Goal: Task Accomplishment & Management: Use online tool/utility

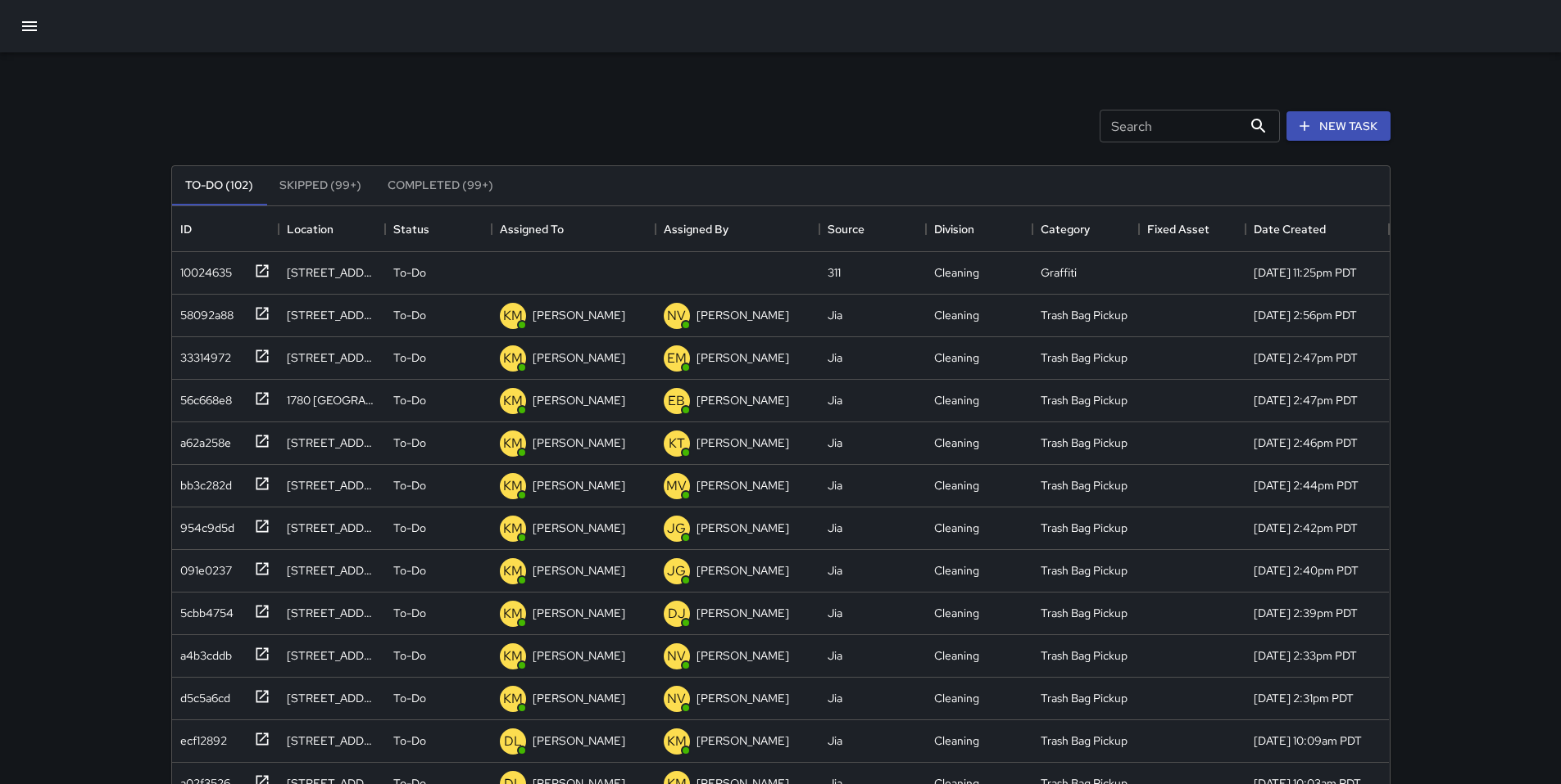
scroll to position [681, 1205]
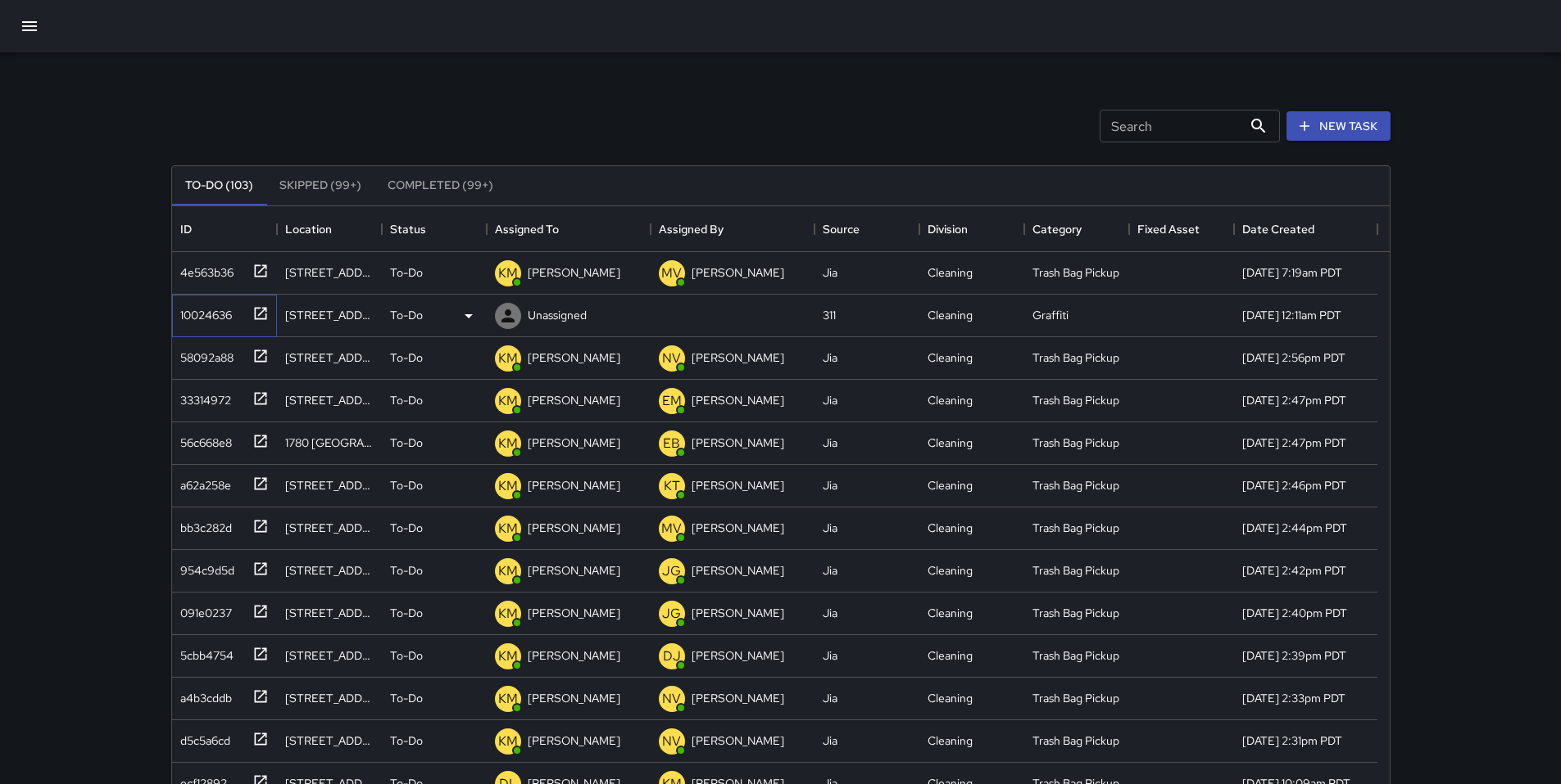
click at [226, 314] on div "10024636" at bounding box center [203, 312] width 58 height 23
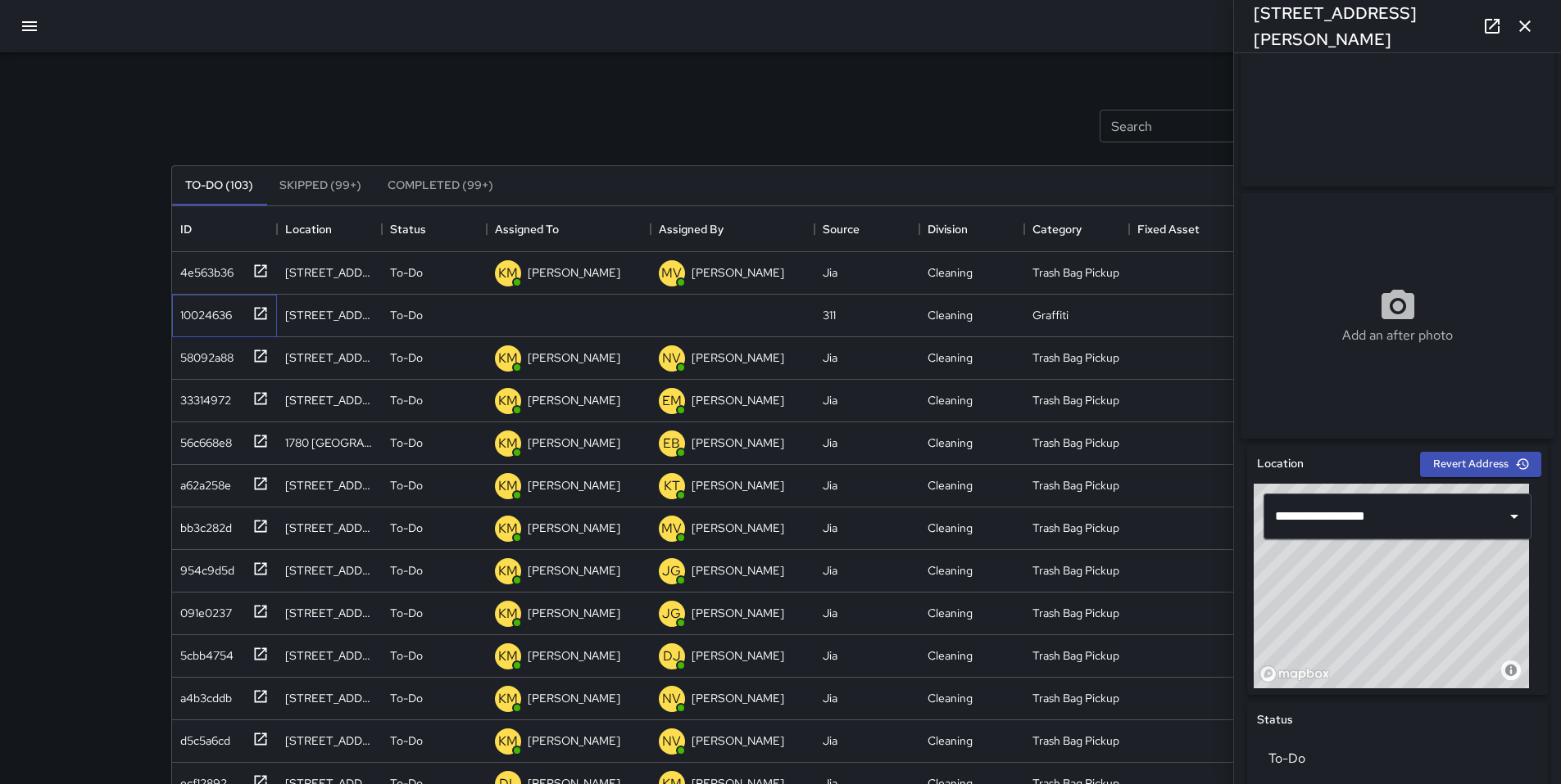
scroll to position [131, 0]
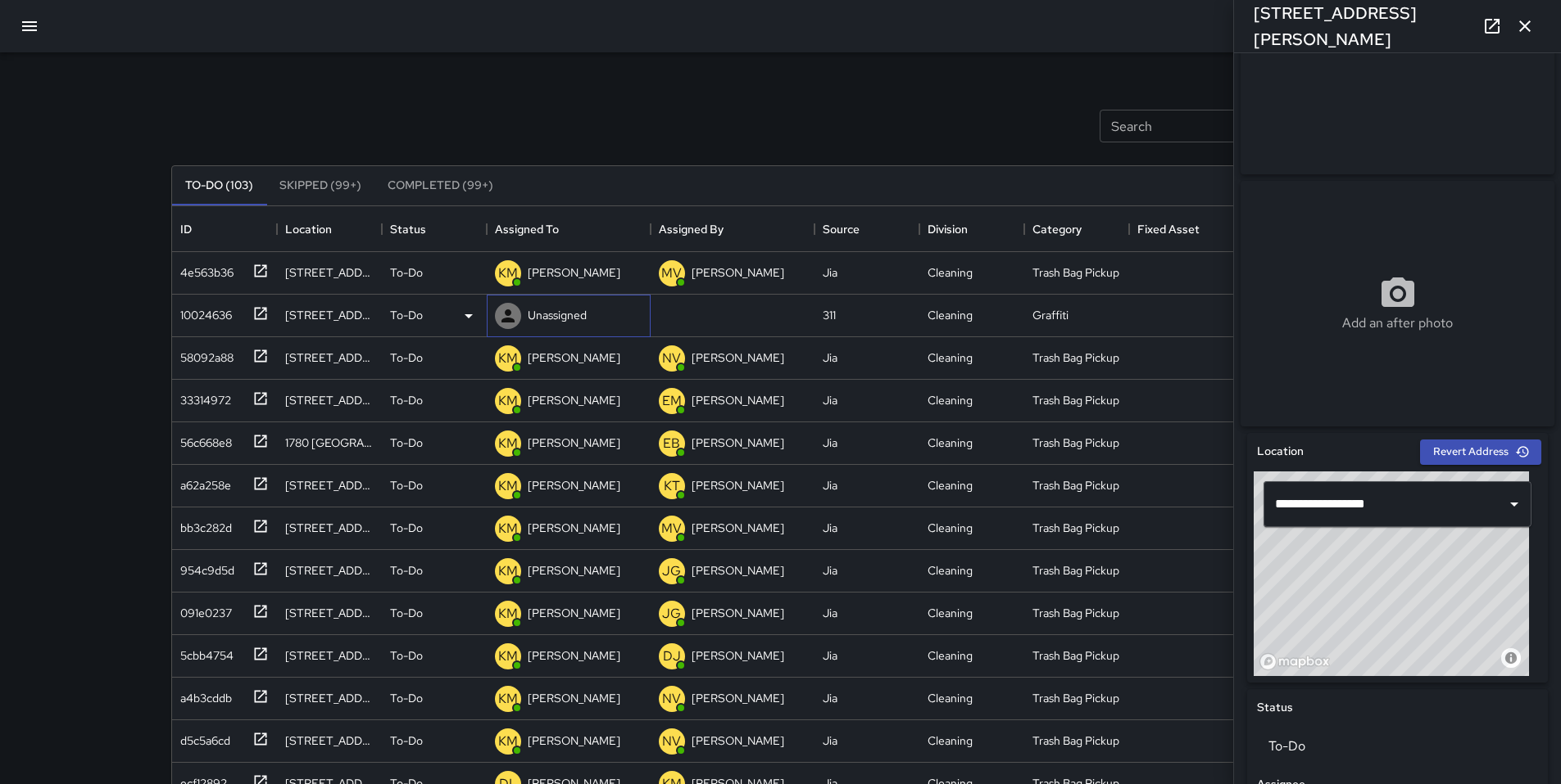
click at [553, 318] on p "Unassigned" at bounding box center [557, 315] width 59 height 16
type input "****"
click at [611, 361] on p "[PERSON_NAME]" at bounding box center [585, 363] width 103 height 19
click at [602, 149] on div "To-Do (103) Skipped (99+) Completed (99+) ID Location Status Assigned To Assign…" at bounding box center [780, 554] width 1219 height 825
click at [1521, 29] on icon "button" at bounding box center [1524, 26] width 12 height 12
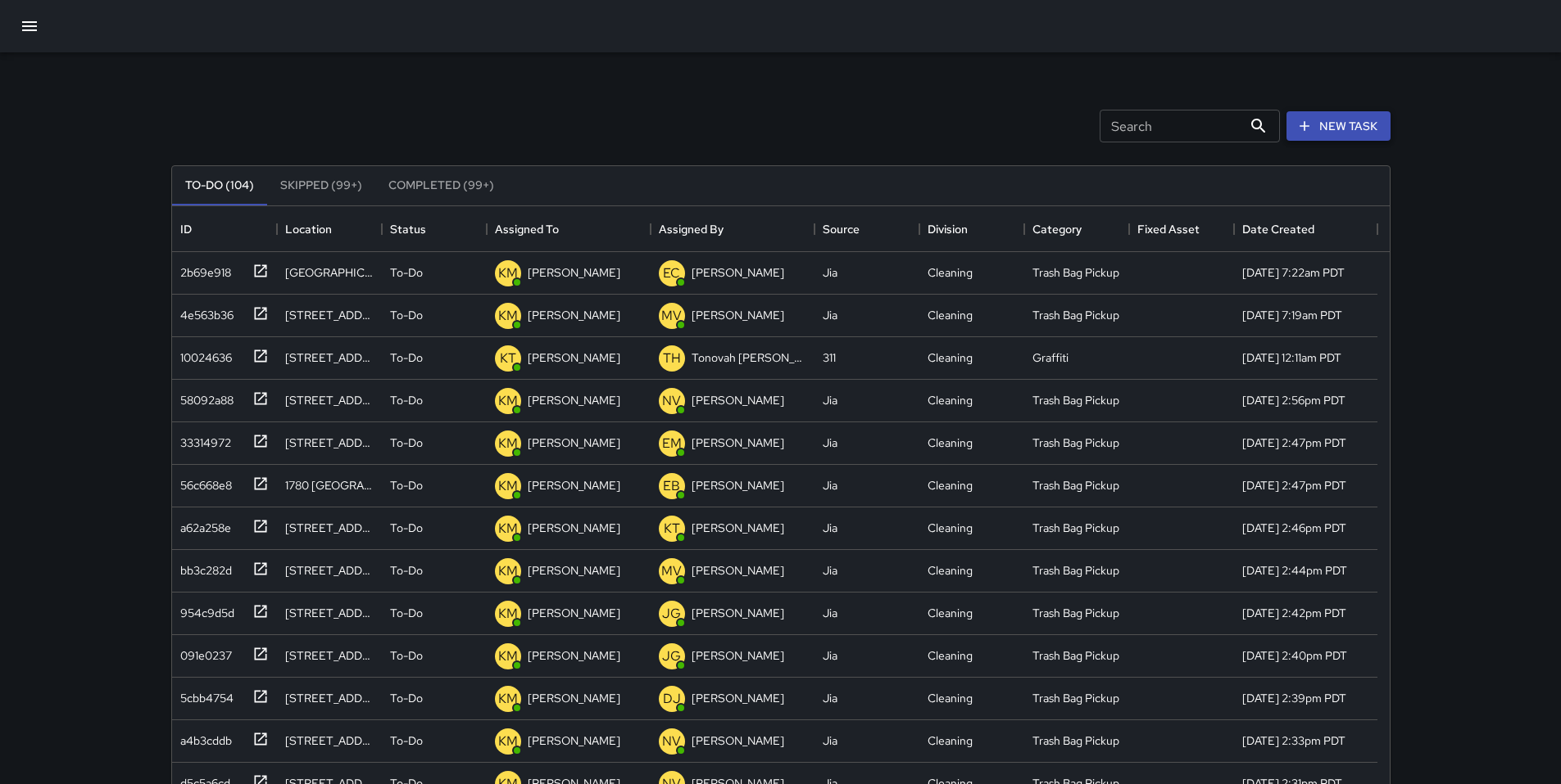
click at [1299, 121] on icon "button" at bounding box center [1304, 126] width 16 height 16
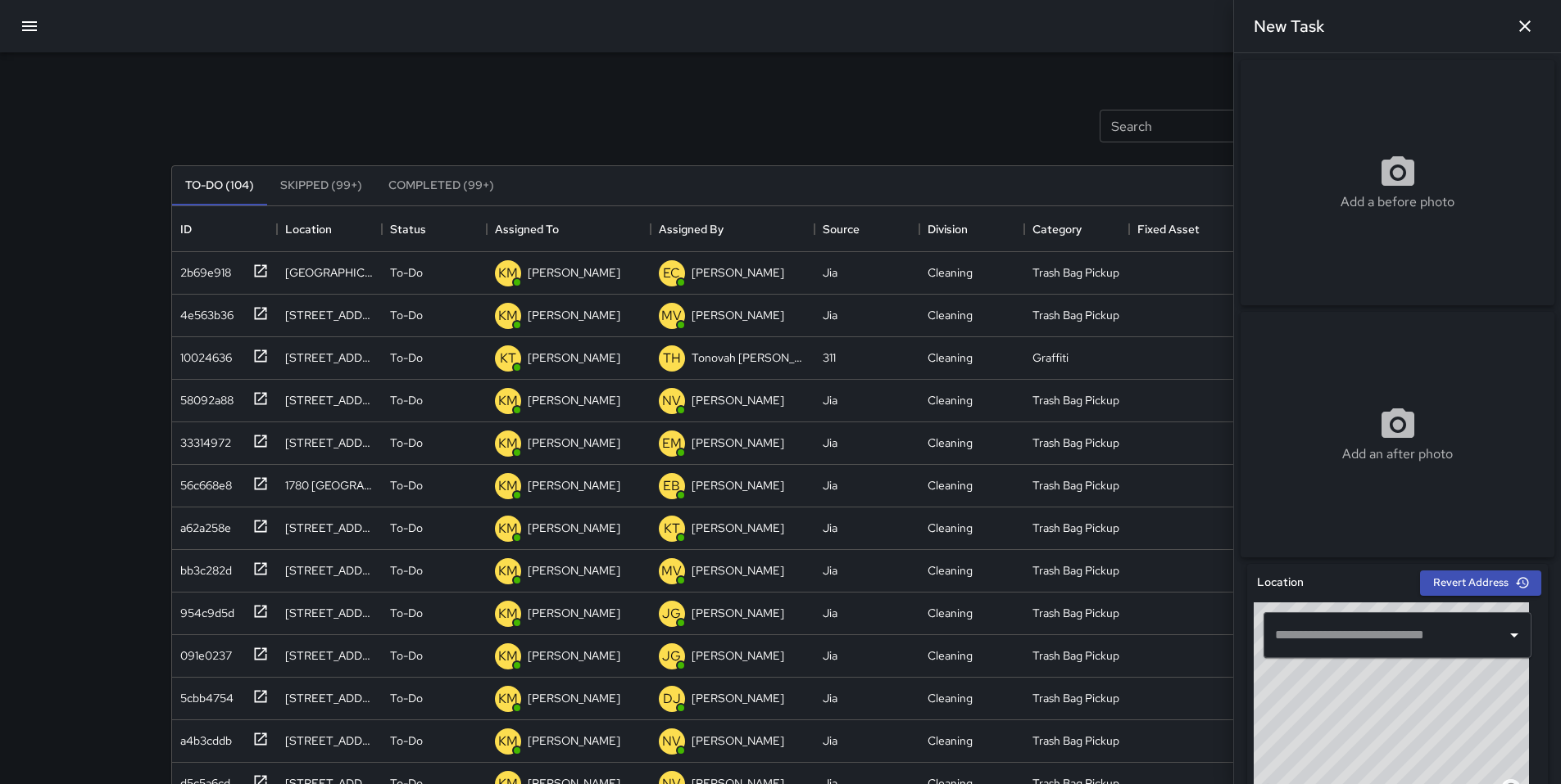
click at [1329, 643] on input "text" at bounding box center [1385, 636] width 229 height 31
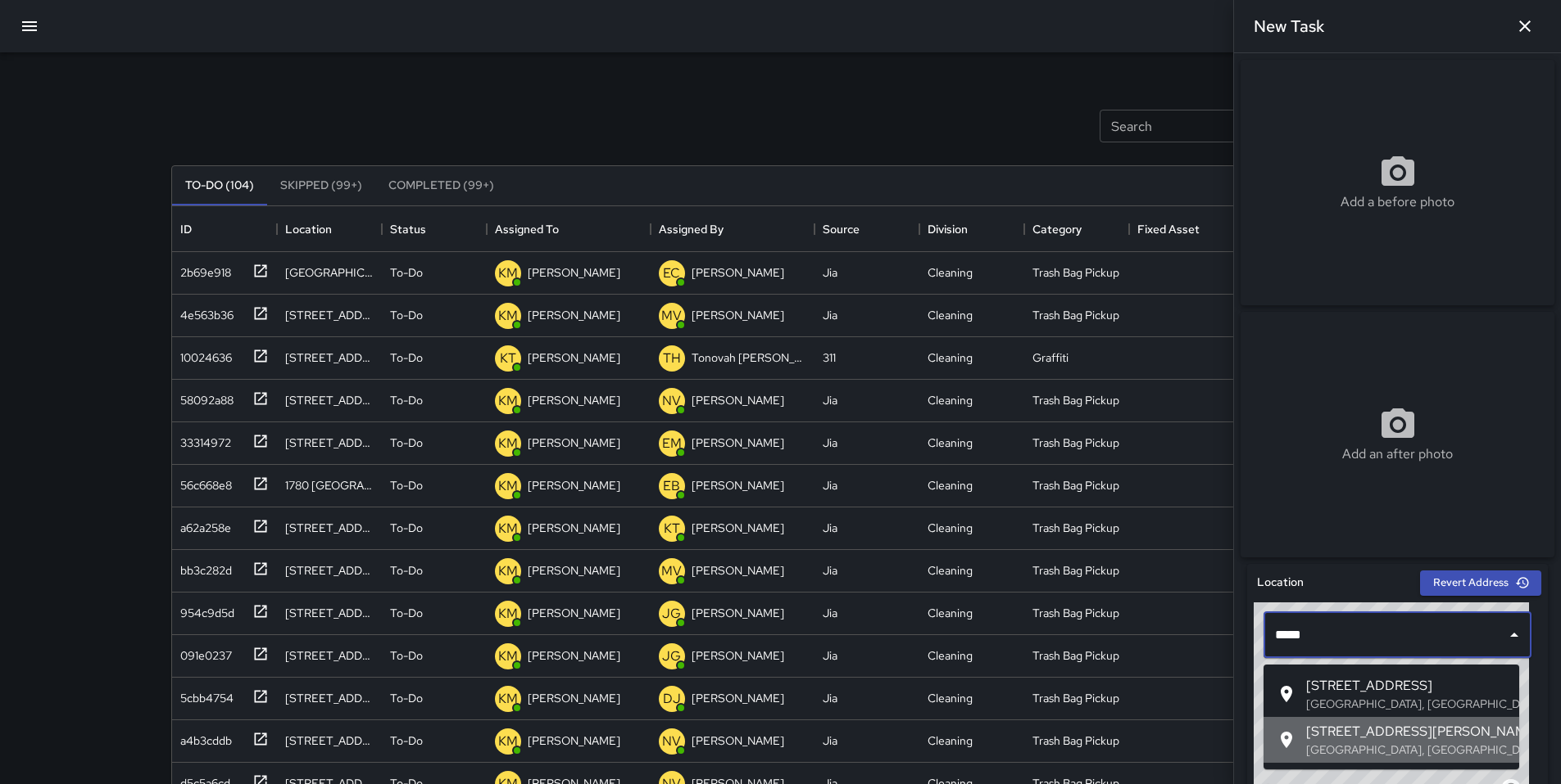
click at [1406, 740] on span "[STREET_ADDRESS][PERSON_NAME]" at bounding box center [1406, 732] width 200 height 19
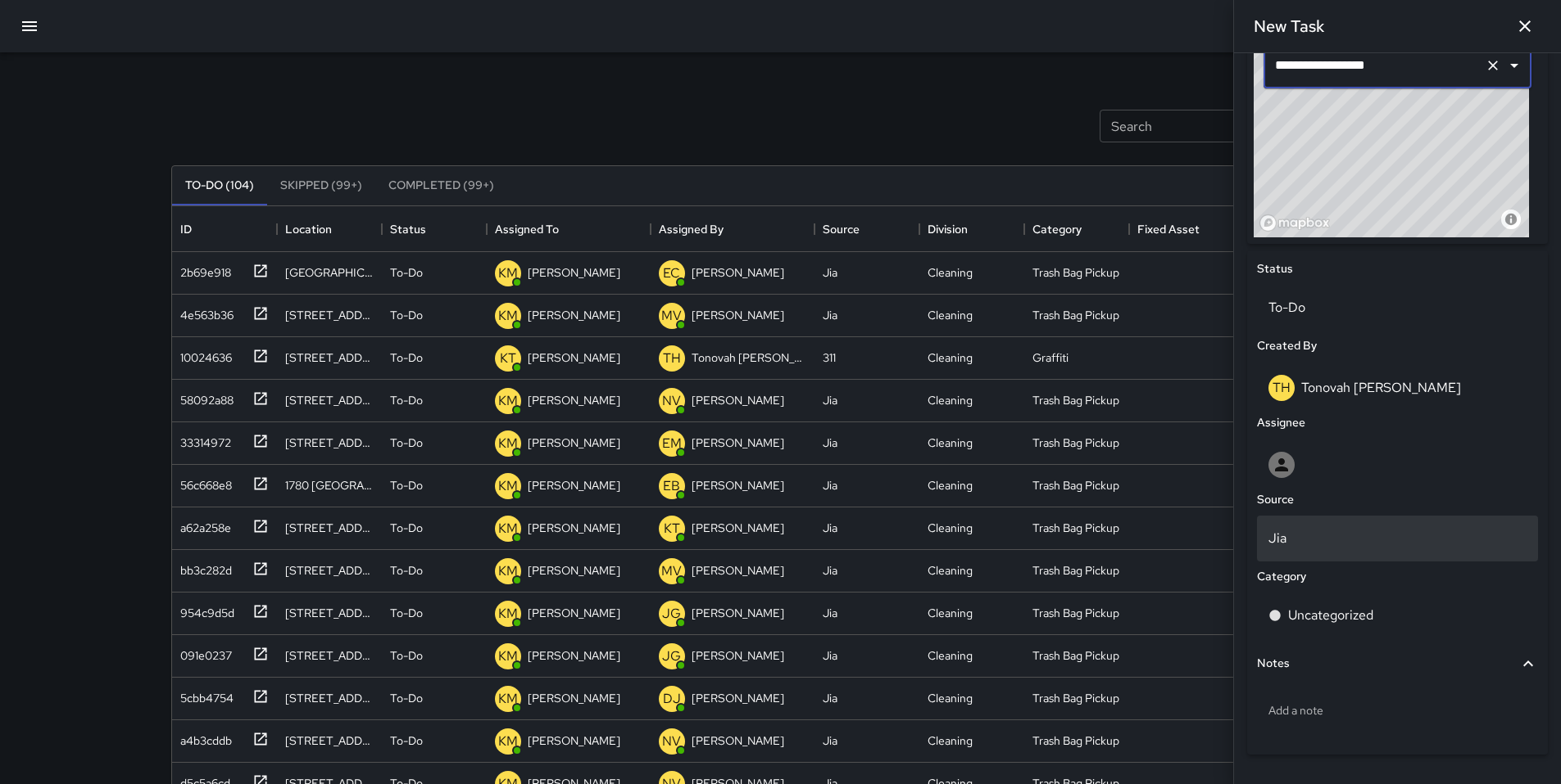
scroll to position [622, 0]
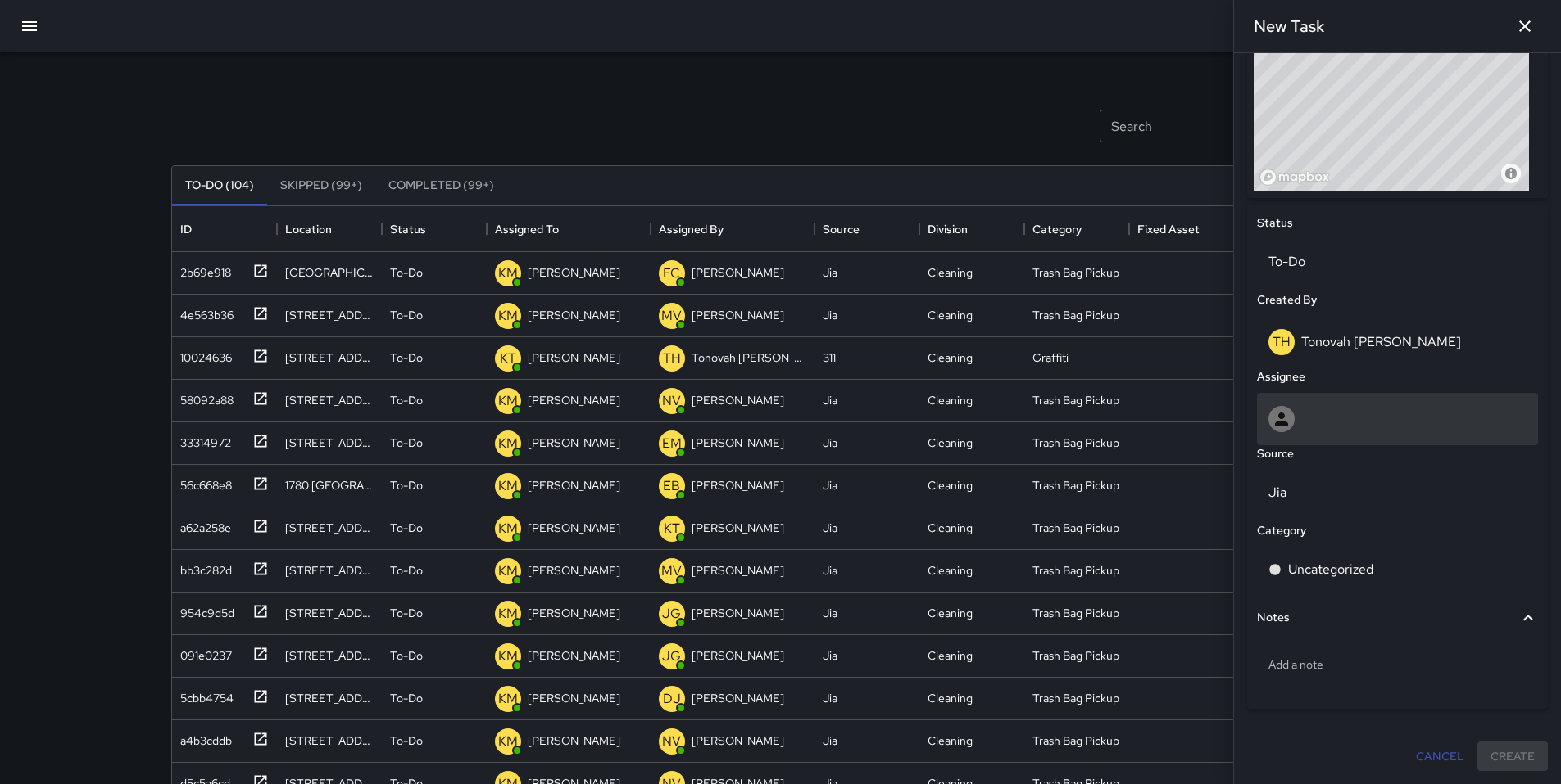
type input "**********"
click at [1319, 421] on div at bounding box center [1397, 419] width 258 height 26
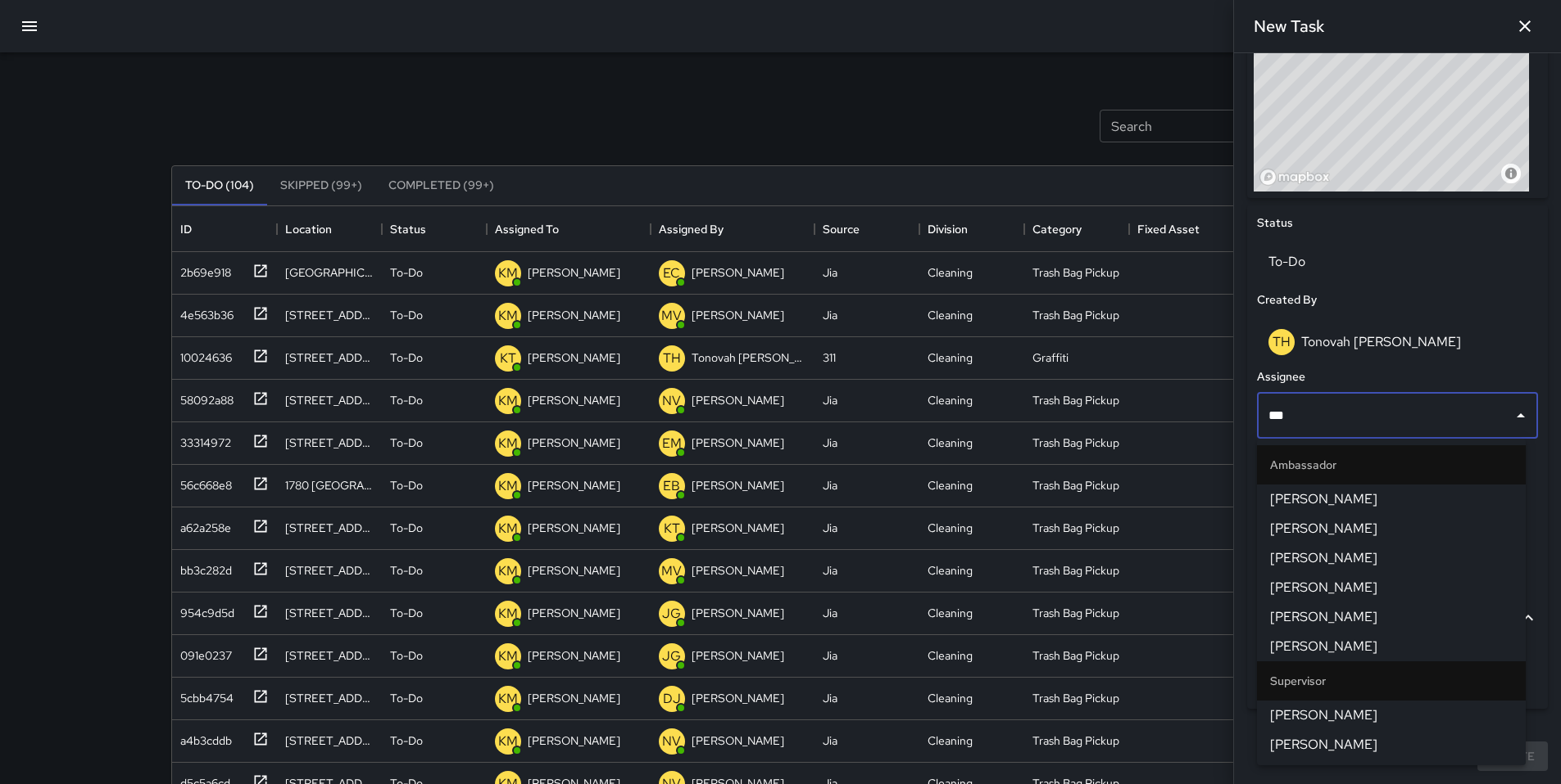
type input "****"
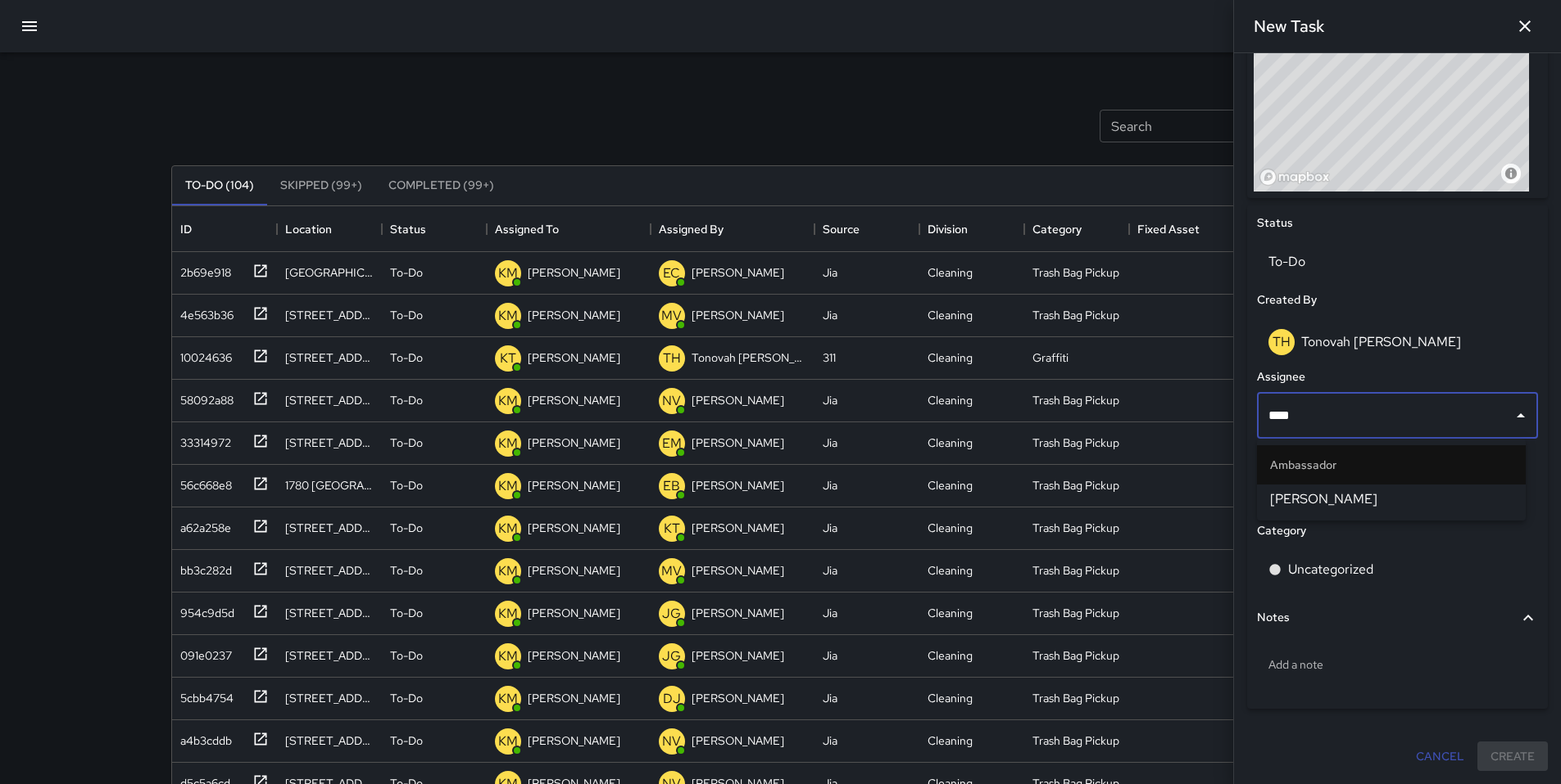
click at [1327, 491] on span "[PERSON_NAME]" at bounding box center [1391, 499] width 242 height 19
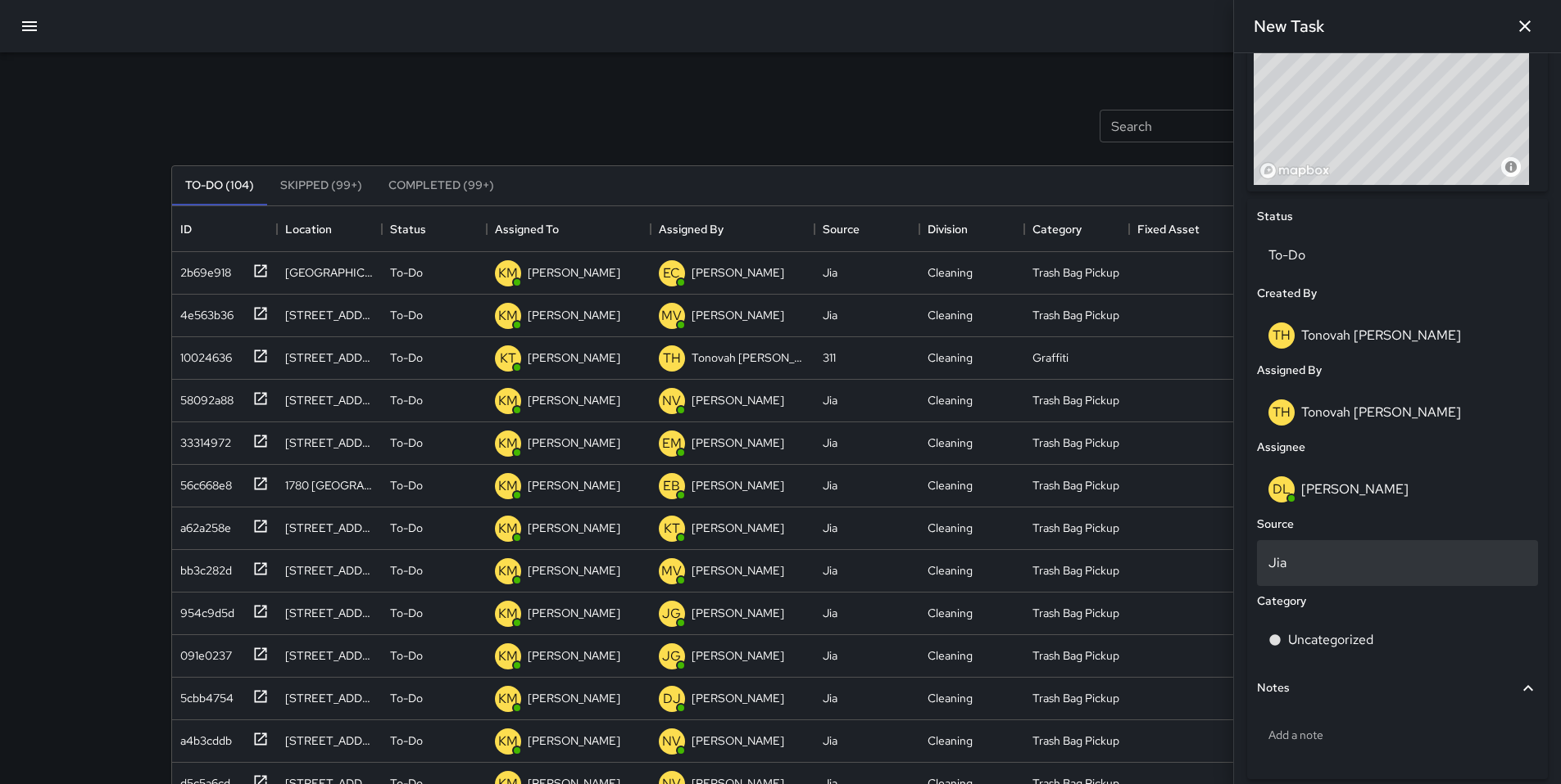
click at [1337, 581] on div "Jia" at bounding box center [1397, 563] width 281 height 46
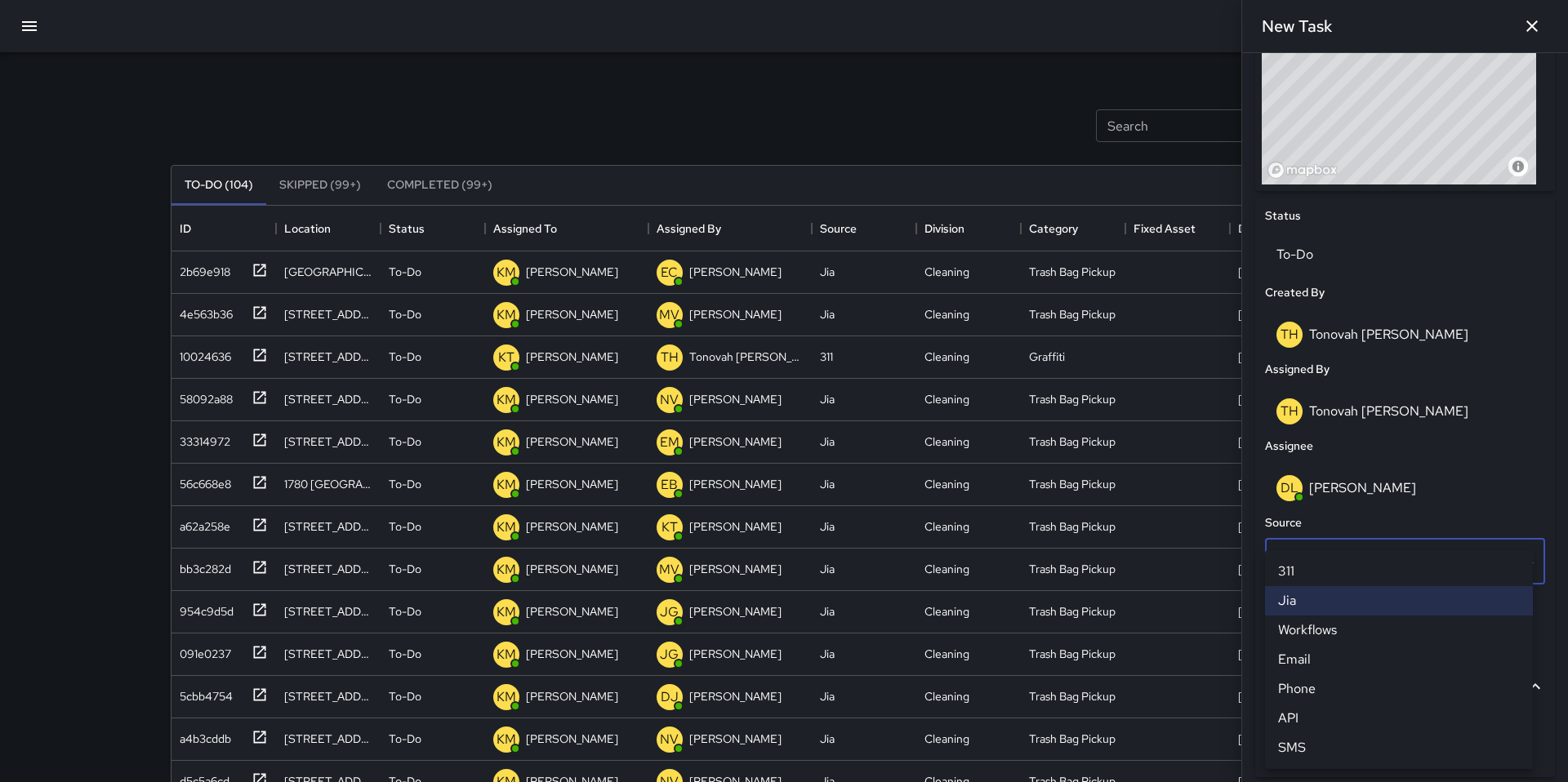
click at [1336, 655] on li "Email" at bounding box center [1399, 659] width 268 height 29
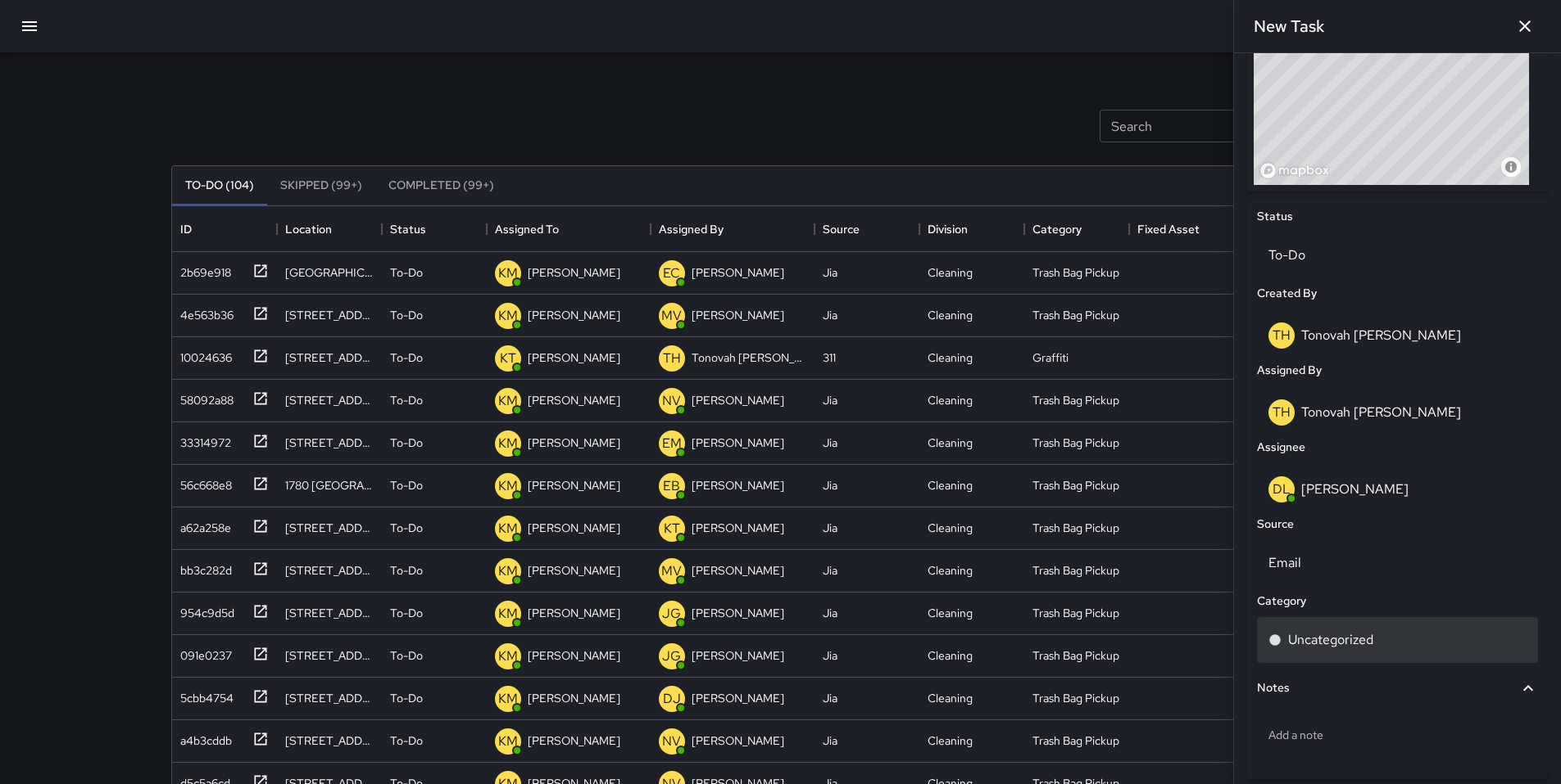
click at [1340, 650] on p "Uncategorized" at bounding box center [1330, 641] width 85 height 19
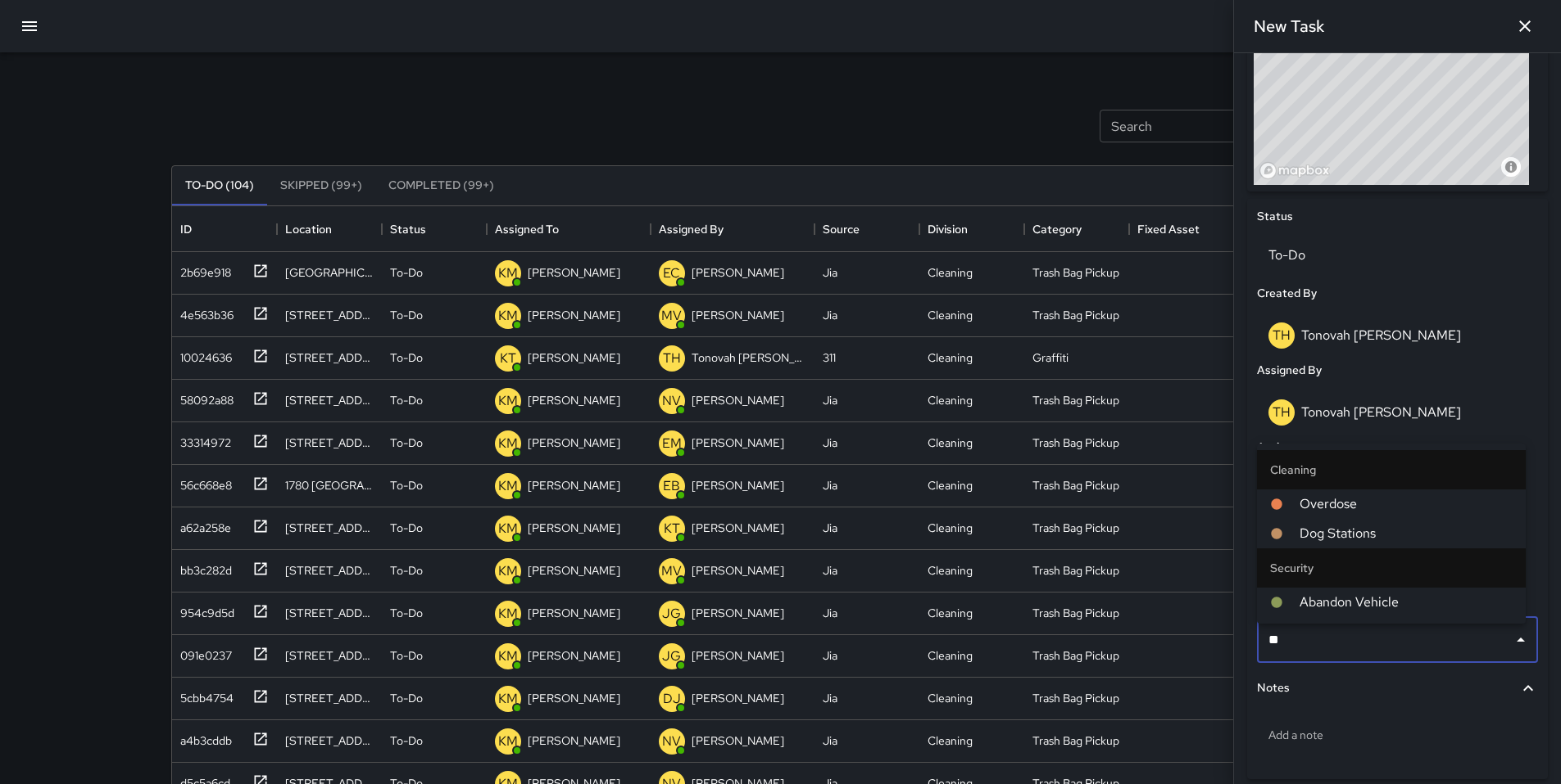
type input "***"
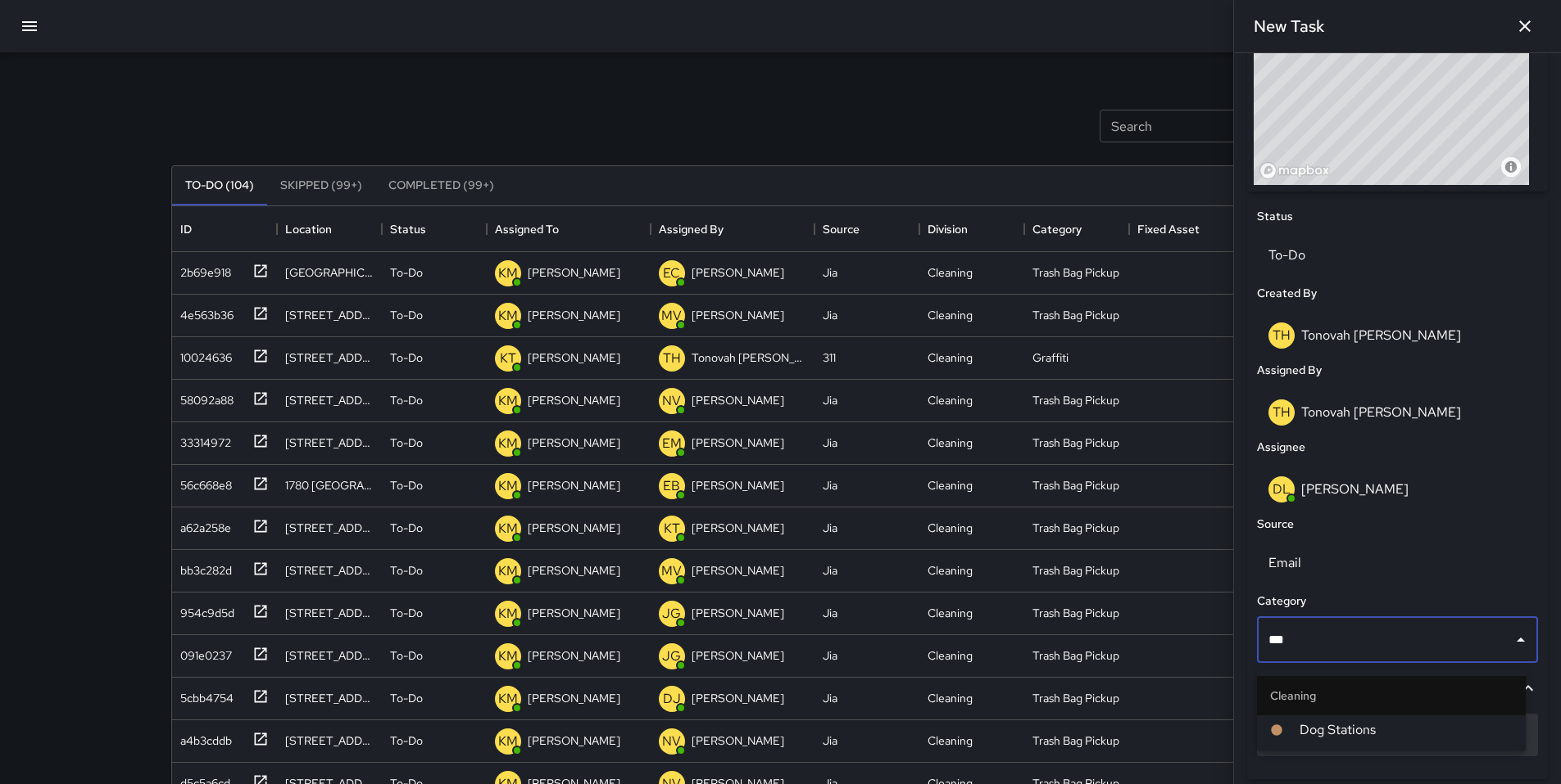
drag, startPoint x: 1337, startPoint y: 736, endPoint x: 1335, endPoint y: 723, distance: 13.2
click at [1337, 735] on span "Dog Stations" at bounding box center [1406, 731] width 213 height 19
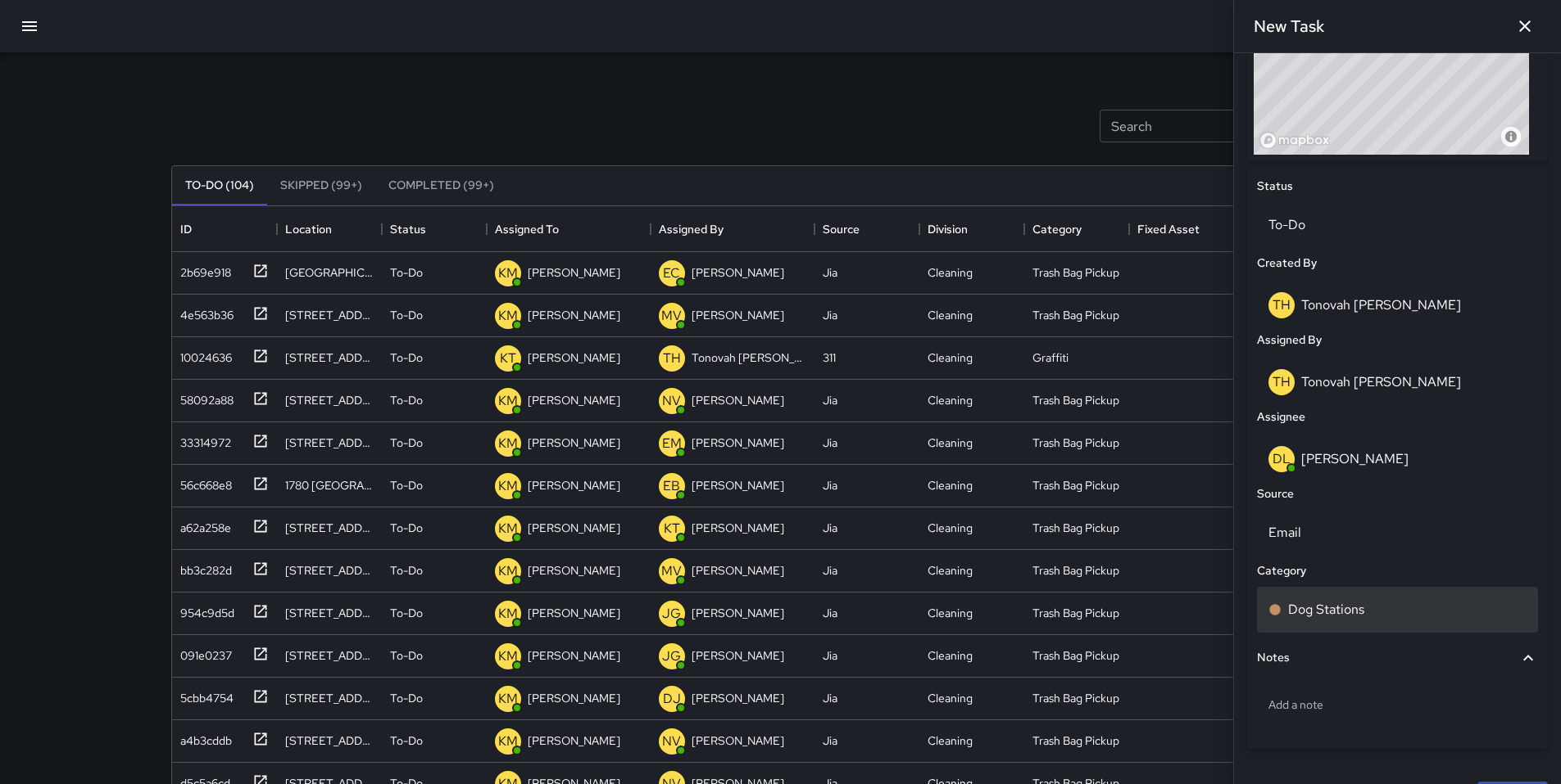
scroll to position [700, 0]
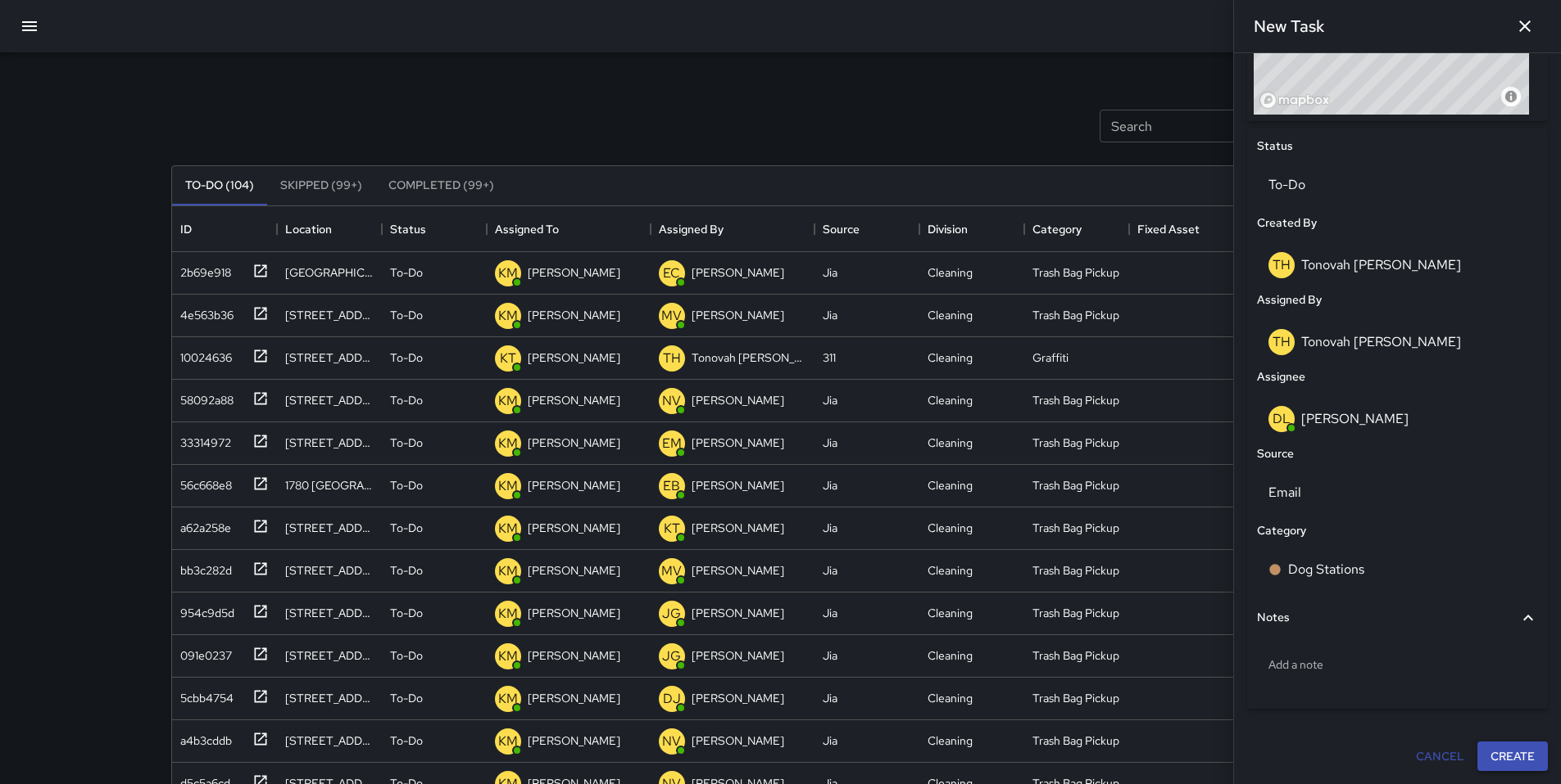
click at [1486, 752] on button "Create" at bounding box center [1512, 756] width 71 height 30
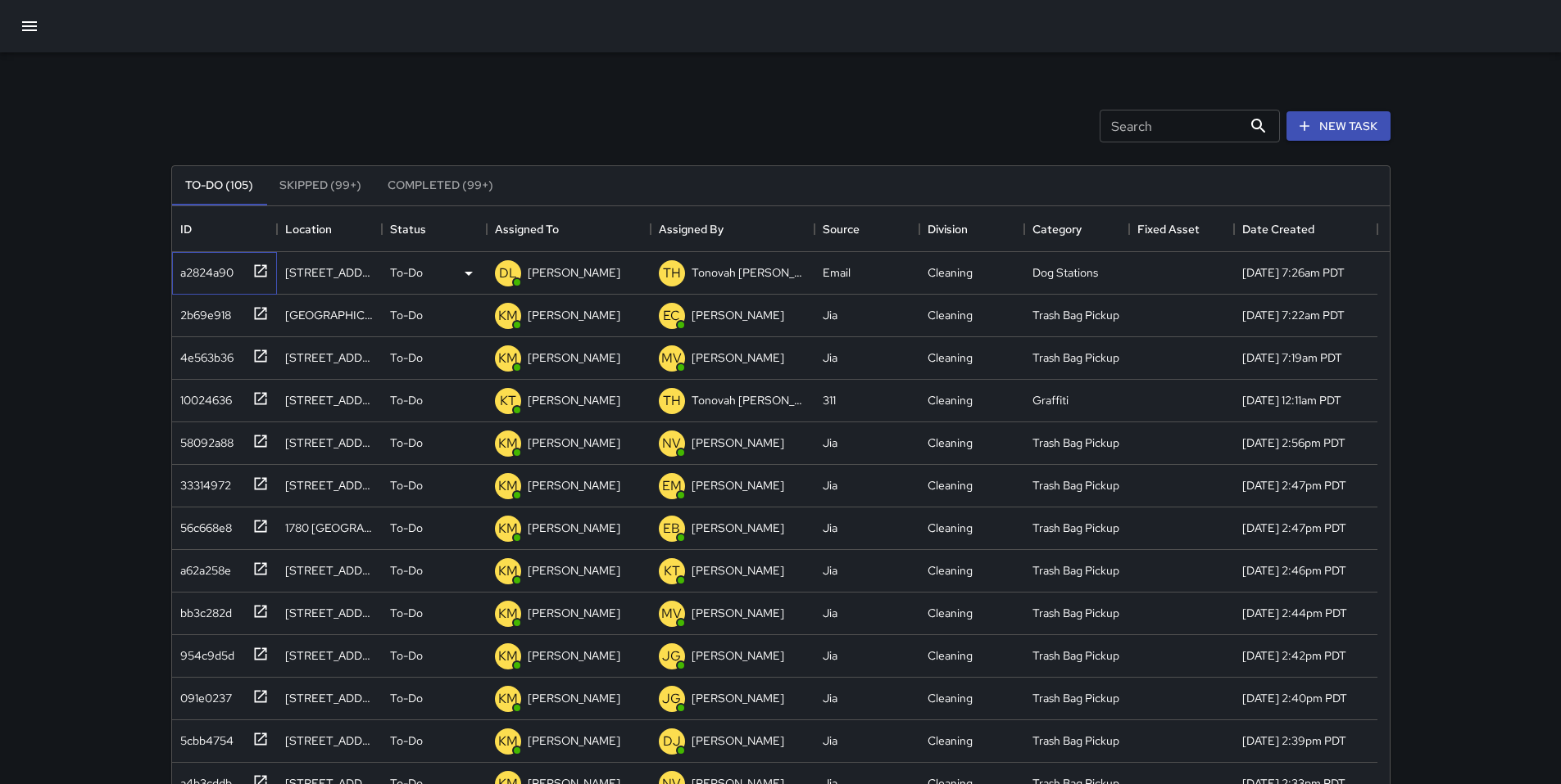
click at [204, 282] on div "a2824a90" at bounding box center [221, 269] width 95 height 27
